Goal: Information Seeking & Learning: Learn about a topic

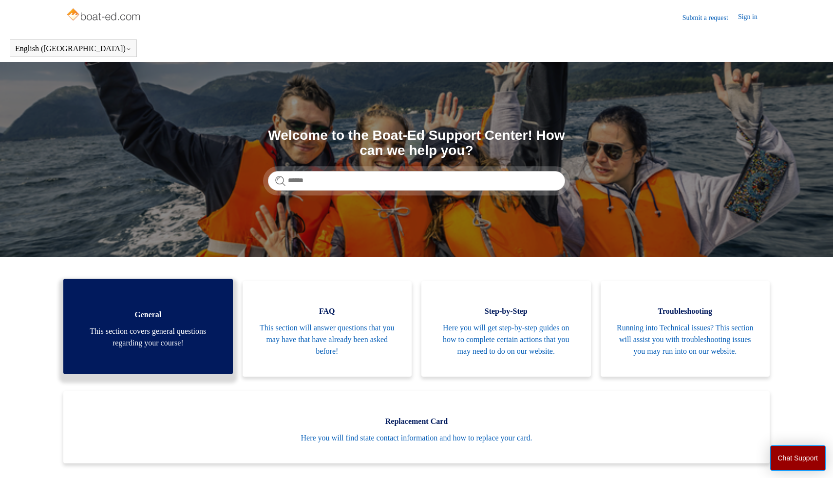
click at [161, 349] on span "This section covers general questions regarding your course!" at bounding box center [148, 336] width 140 height 23
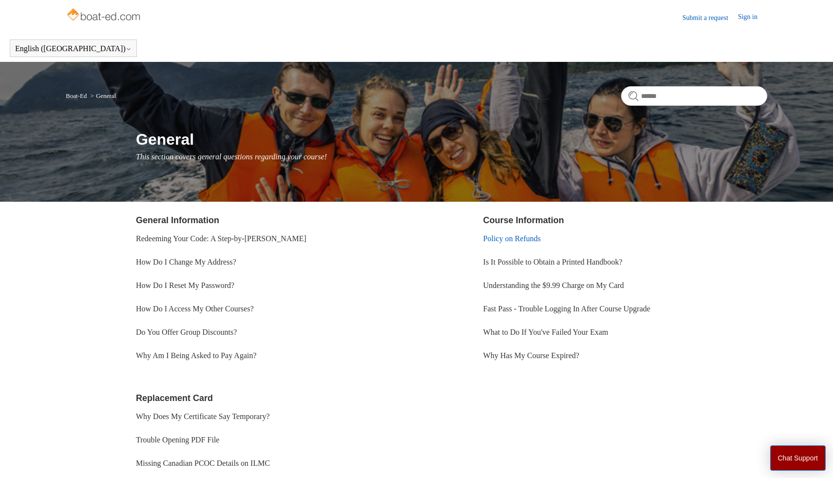
click at [540, 237] on link "Policy on Refunds" at bounding box center [511, 238] width 57 height 8
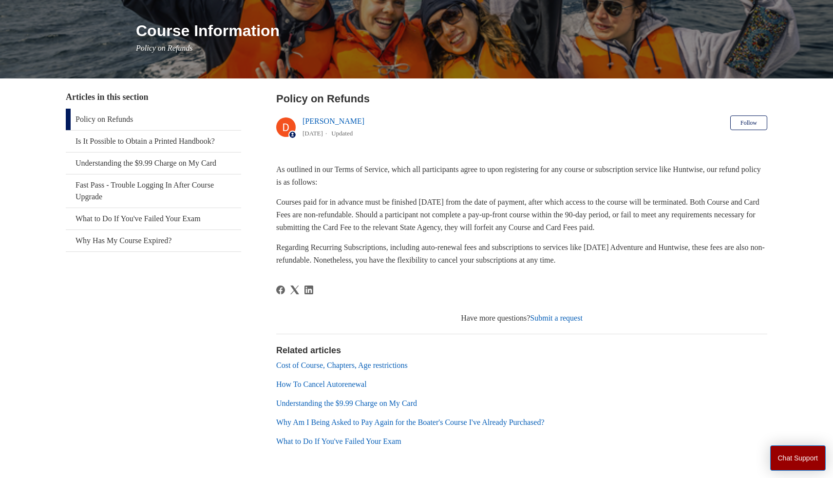
scroll to position [146, 0]
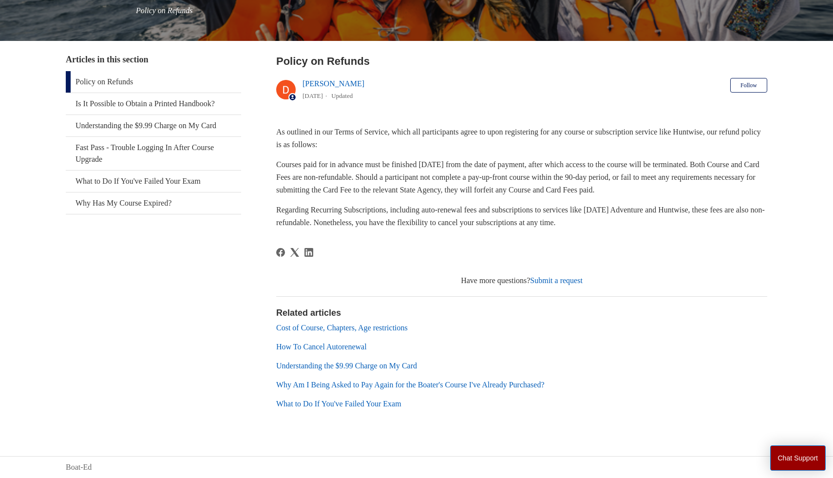
click at [395, 407] on link "What to Do If You've Failed Your Exam" at bounding box center [338, 404] width 125 height 8
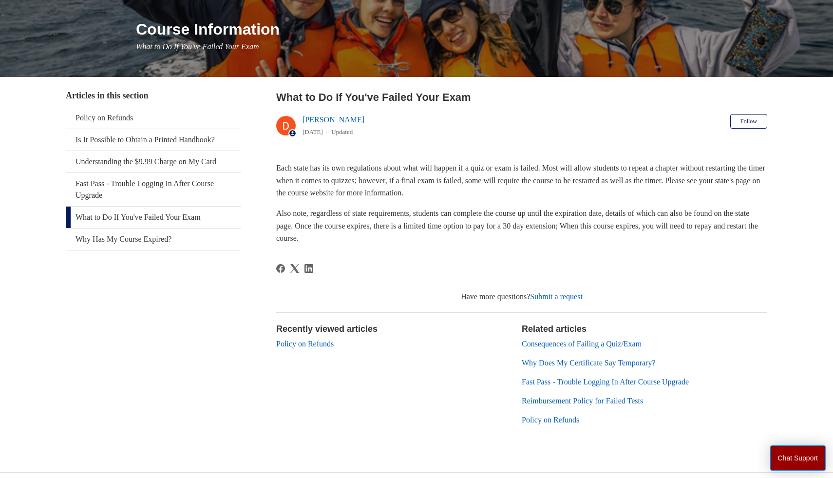
scroll to position [126, 0]
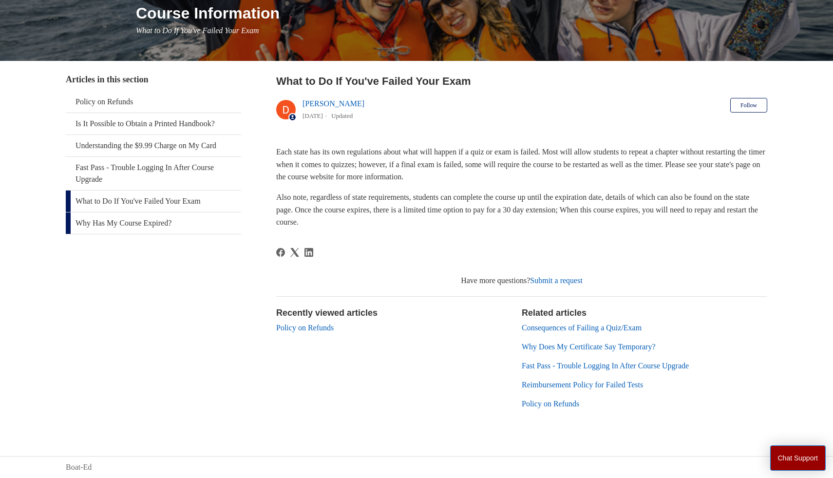
click at [123, 228] on link "Why Has My Course Expired?" at bounding box center [153, 222] width 175 height 21
